Goal: Information Seeking & Learning: Compare options

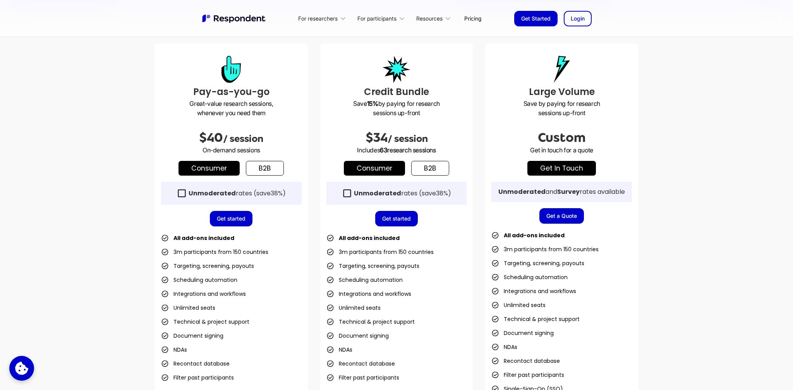
scroll to position [203, 0]
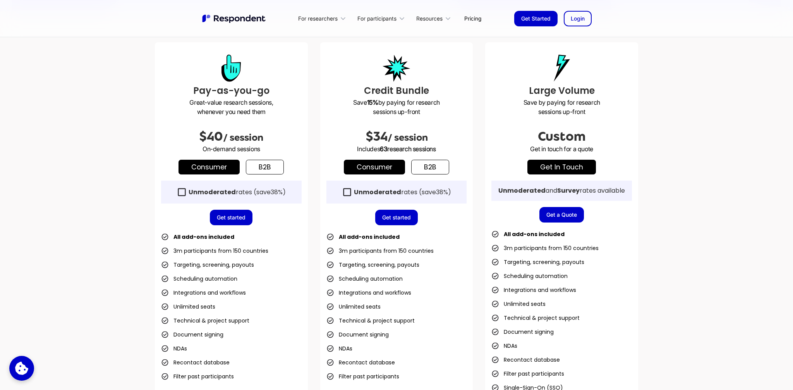
click at [242, 192] on div "Unmoderated rates (save 38% )" at bounding box center [237, 192] width 97 height 8
click at [271, 166] on link "b2b" at bounding box center [265, 167] width 38 height 15
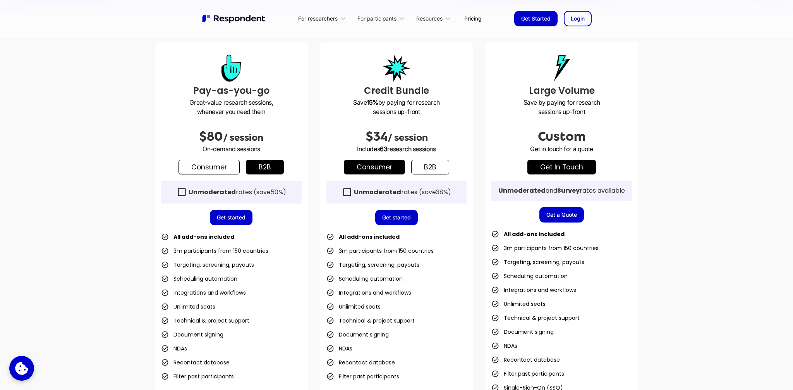
click at [211, 193] on strong "Unmoderated" at bounding box center [212, 191] width 47 height 9
click at [397, 193] on strong "Unmoderated" at bounding box center [377, 191] width 47 height 9
click at [396, 192] on strong "Unmoderated" at bounding box center [377, 191] width 47 height 9
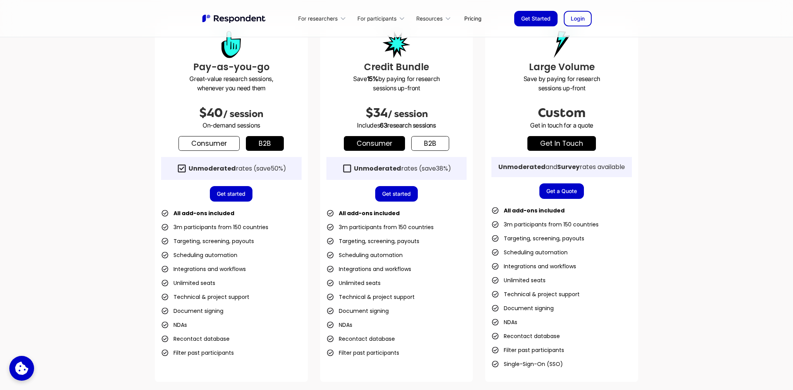
scroll to position [227, 0]
click at [372, 166] on strong "Unmoderated" at bounding box center [377, 167] width 47 height 9
click at [432, 141] on link "b2b" at bounding box center [430, 143] width 38 height 15
click at [376, 169] on strong "Unmoderated" at bounding box center [377, 167] width 47 height 9
click at [385, 142] on link "Consumer" at bounding box center [374, 143] width 61 height 15
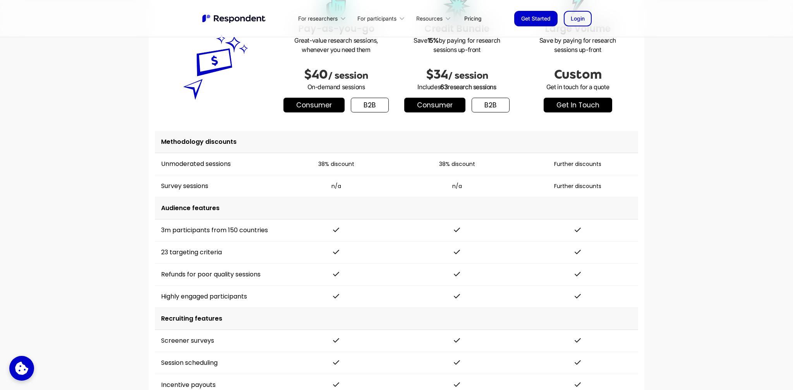
scroll to position [923, 0]
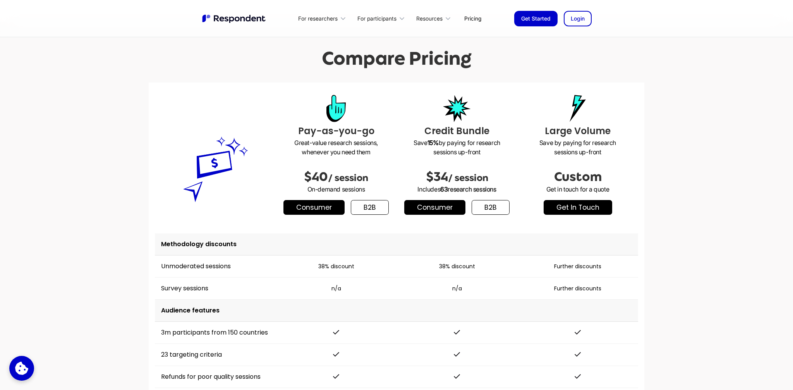
drag, startPoint x: 208, startPoint y: 267, endPoint x: 386, endPoint y: 268, distance: 178.5
click at [386, 268] on tr "Unmoderated sessions 38% discount 38% discount Further discounts" at bounding box center [396, 266] width 483 height 22
click at [386, 268] on td "38% discount" at bounding box center [336, 266] width 121 height 22
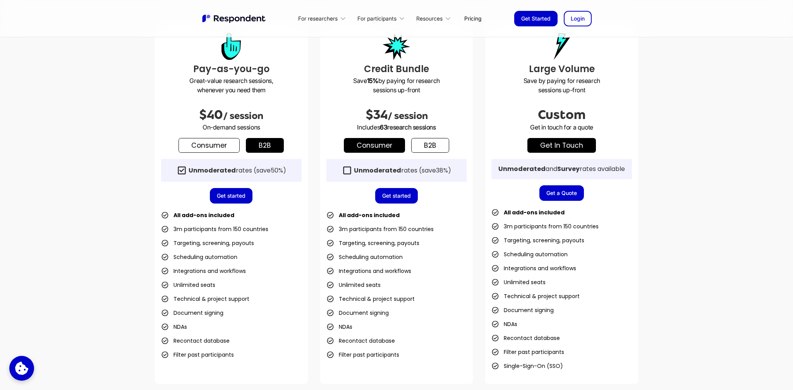
scroll to position [252, 0]
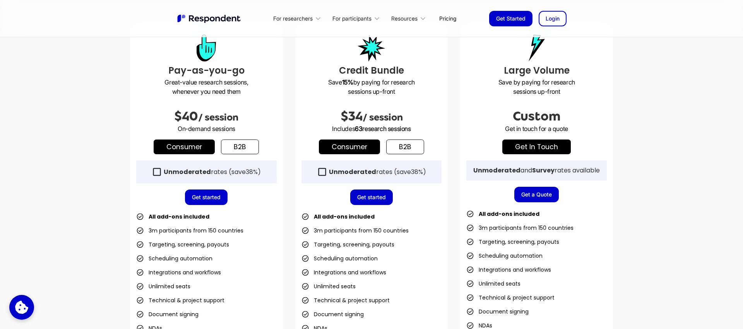
scroll to position [214, 0]
